Goal: Task Accomplishment & Management: Complete application form

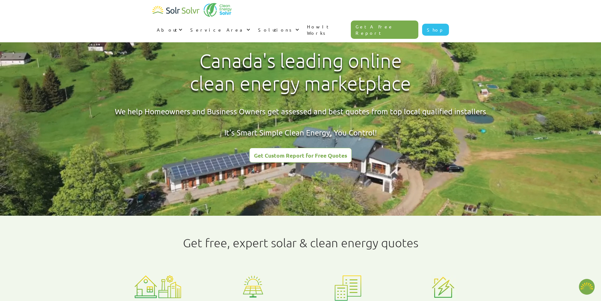
click at [296, 157] on div "Get Custom Report for Free Quotes" at bounding box center [300, 155] width 93 height 6
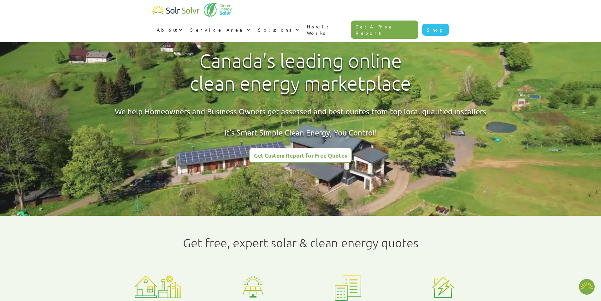
type textarea "x"
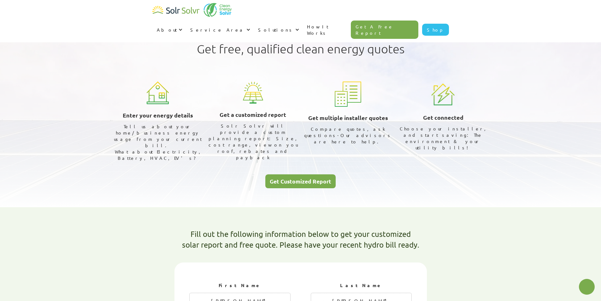
select select "ENMAX"
select select "75%"
click at [301, 178] on div "Get Customized Report" at bounding box center [300, 181] width 61 height 6
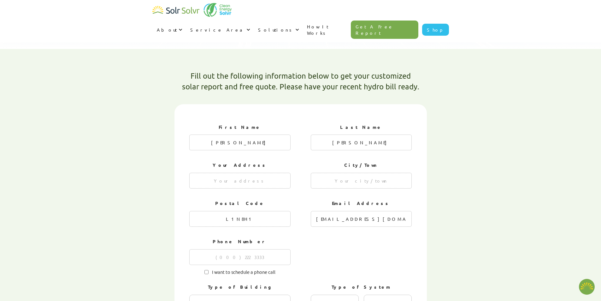
scroll to position [169, 0]
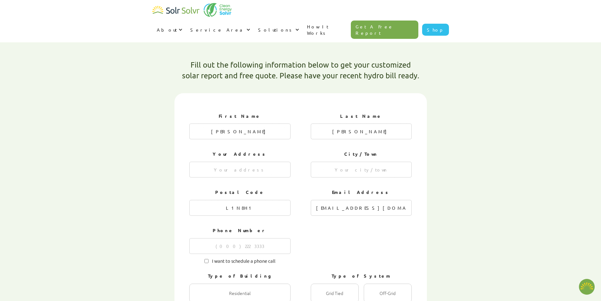
type textarea "x"
radio input "true"
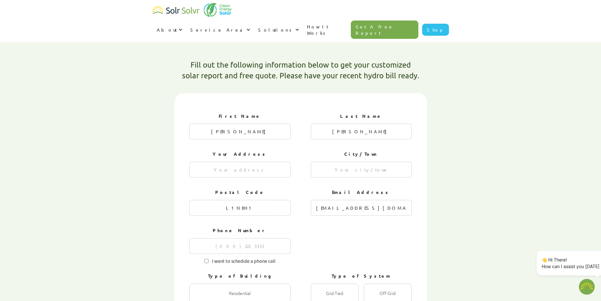
radio input "false"
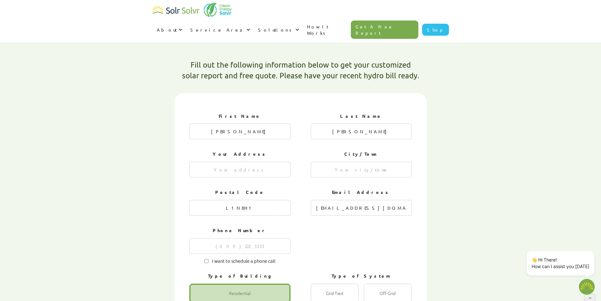
type textarea "x"
